Goal: Task Accomplishment & Management: Complete application form

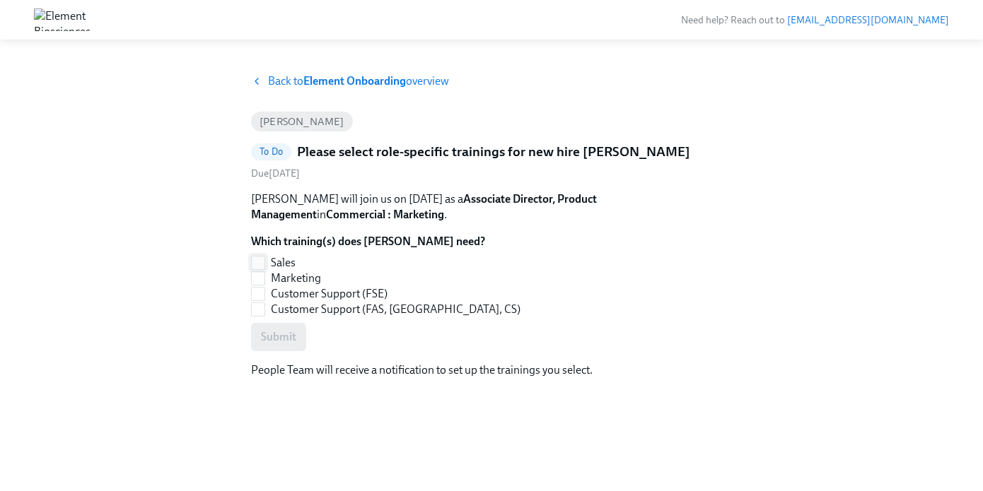
click at [259, 266] on input "Sales" at bounding box center [258, 263] width 13 height 13
checkbox input "true"
click at [261, 281] on input "Marketing" at bounding box center [258, 278] width 13 height 13
checkbox input "true"
click at [255, 264] on input "Sales" at bounding box center [258, 263] width 13 height 13
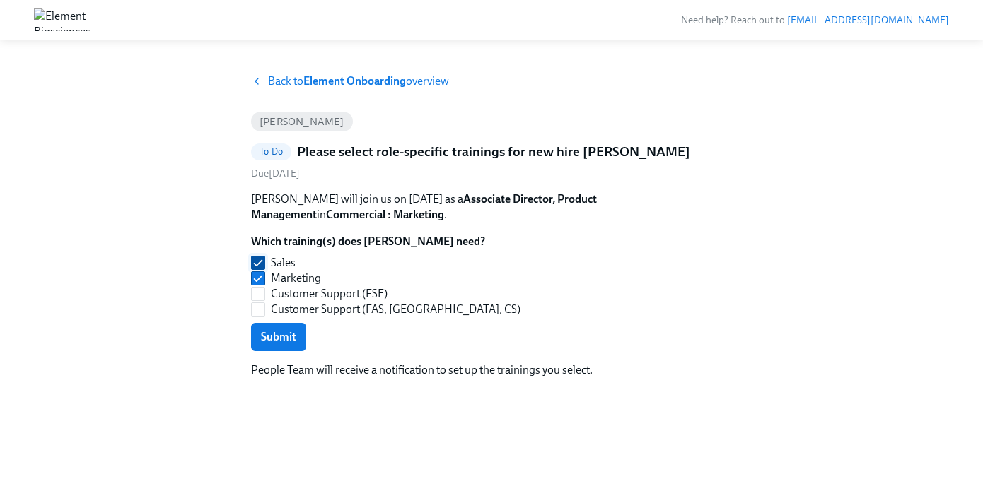
checkbox input "false"
click at [274, 341] on span "Submit" at bounding box center [278, 337] width 35 height 14
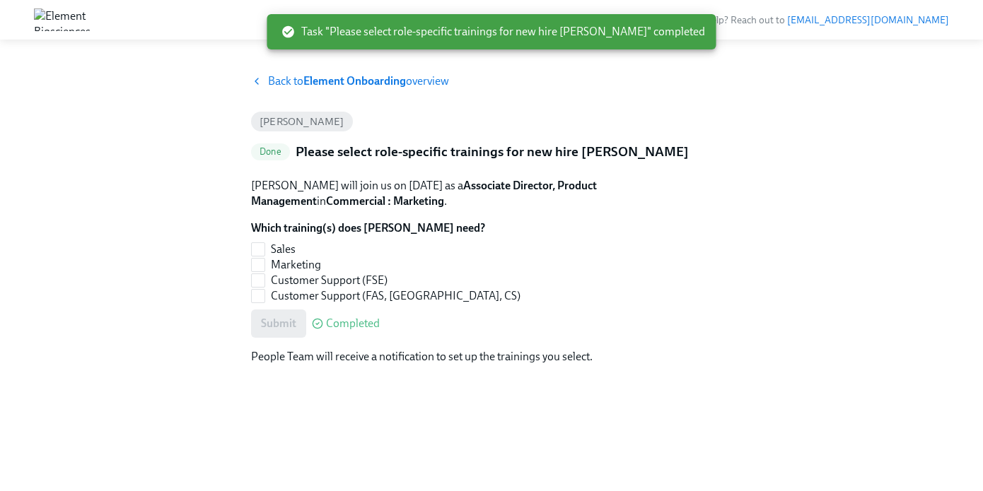
checkbox input "true"
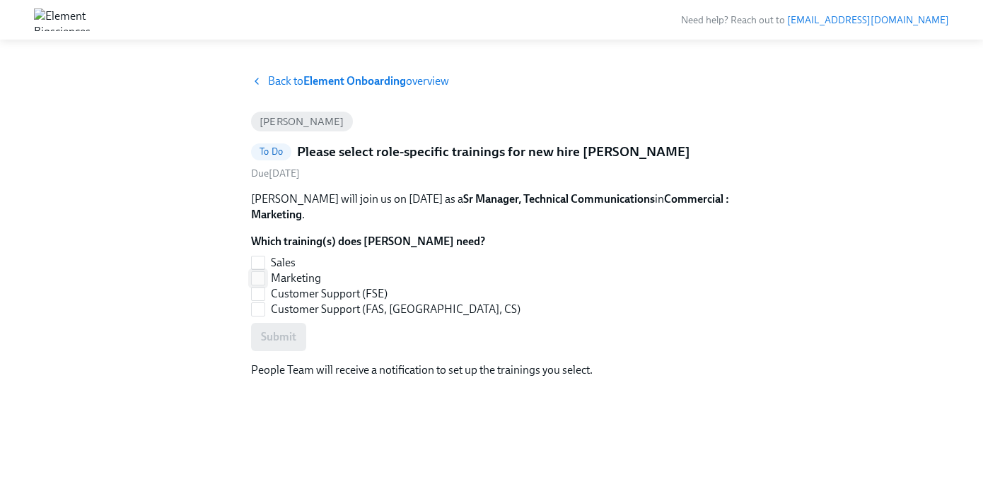
click at [260, 281] on input "Marketing" at bounding box center [258, 278] width 13 height 13
click at [271, 327] on button "Submit" at bounding box center [278, 337] width 55 height 28
checkbox input "true"
